Goal: Information Seeking & Learning: Learn about a topic

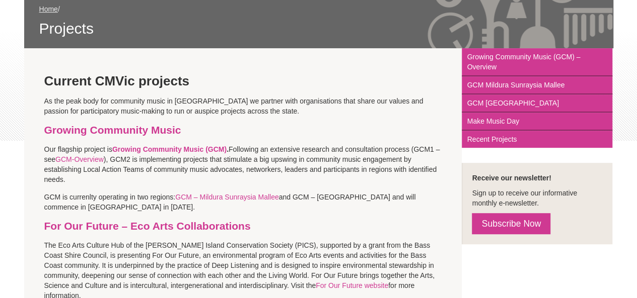
scroll to position [160, 0]
click at [210, 150] on link "Growing Community Music (GCM)" at bounding box center [169, 149] width 114 height 8
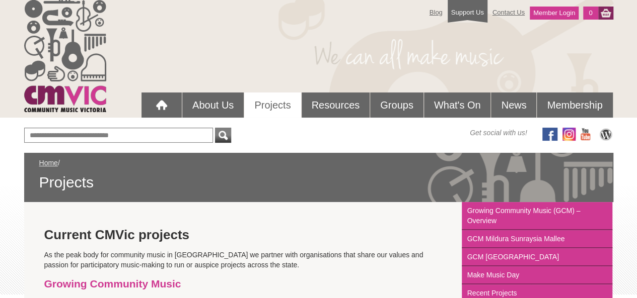
scroll to position [0, 0]
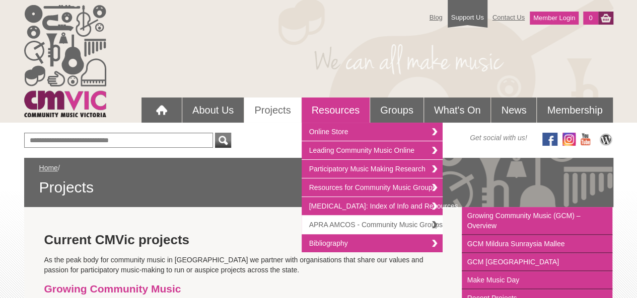
click at [352, 224] on link "APRA AMCOS - Community Music Groups" at bounding box center [371, 225] width 141 height 19
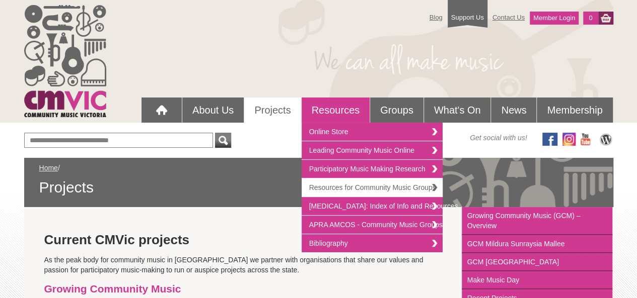
click at [350, 189] on link "Resources for Community Music Groups" at bounding box center [371, 188] width 141 height 19
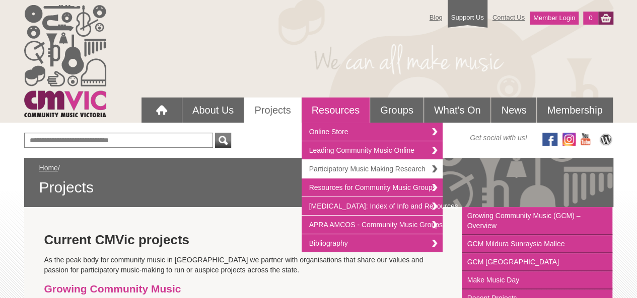
click at [353, 172] on link "Participatory Music Making Research" at bounding box center [371, 169] width 141 height 19
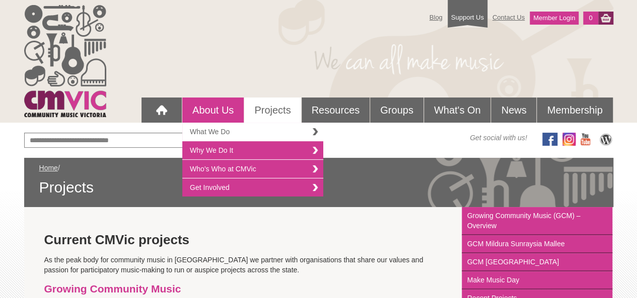
click at [232, 131] on link "What We Do" at bounding box center [252, 132] width 141 height 19
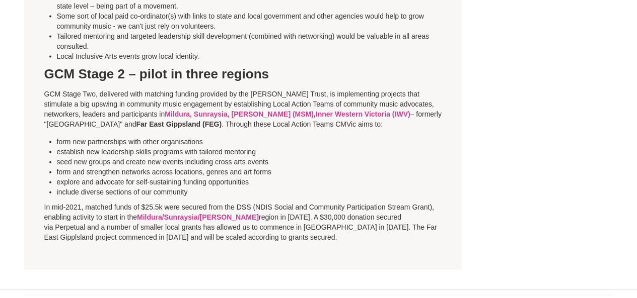
scroll to position [1034, 0]
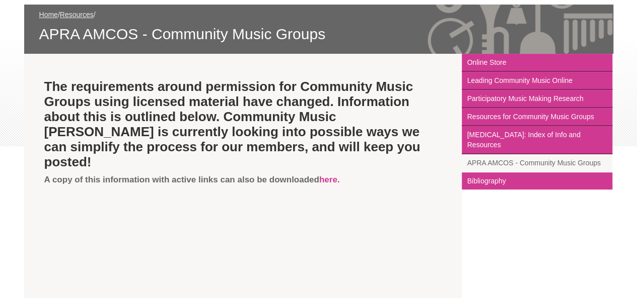
scroll to position [153, 0]
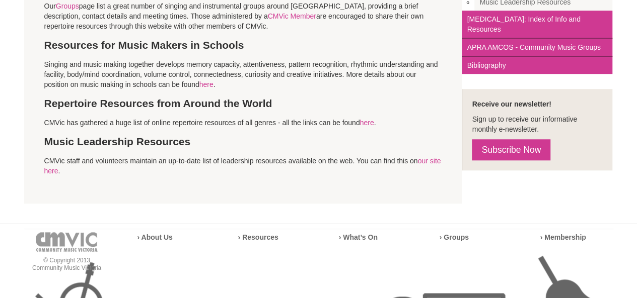
scroll to position [363, 0]
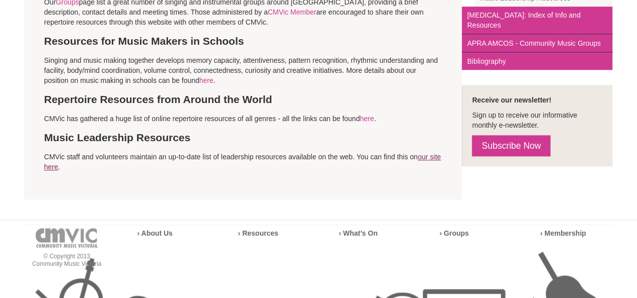
click at [64, 165] on link "our site here" at bounding box center [242, 162] width 397 height 18
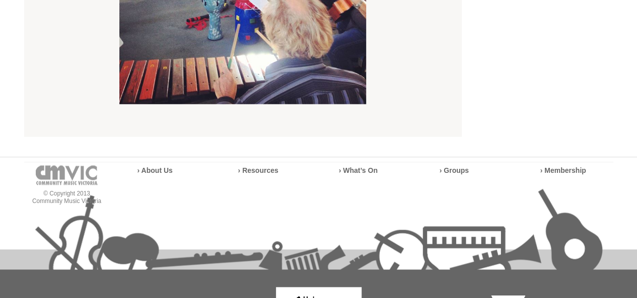
scroll to position [495, 0]
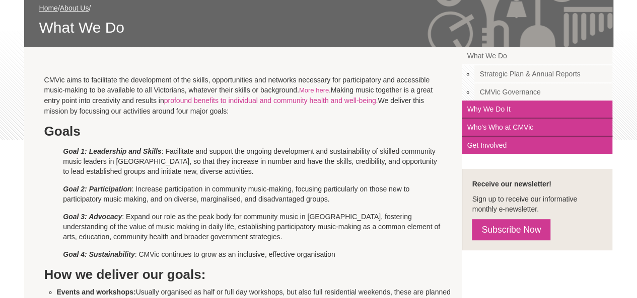
scroll to position [81, 0]
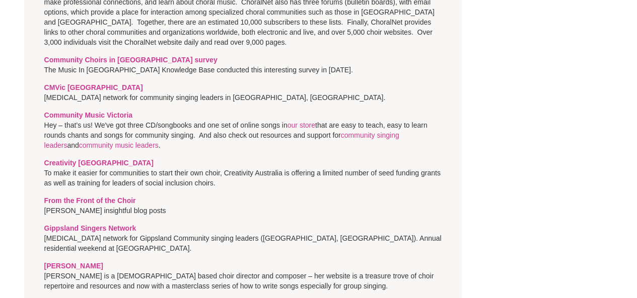
scroll to position [577, 0]
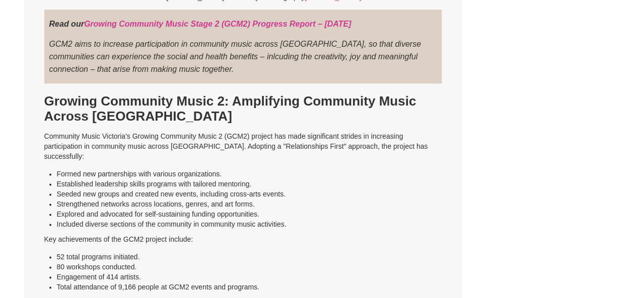
scroll to position [547, 0]
